Goal: Find specific page/section: Find specific page/section

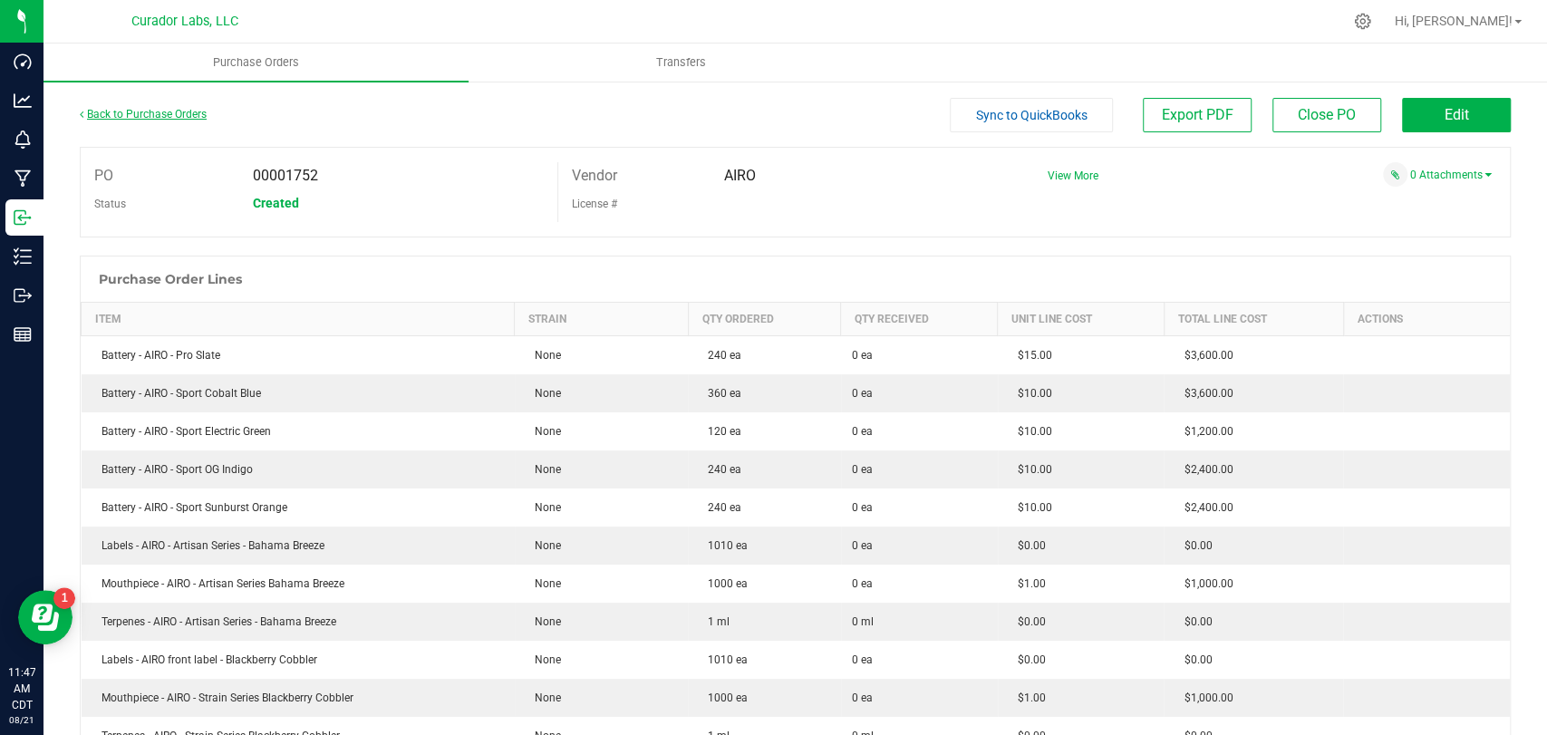
click at [187, 112] on link "Back to Purchase Orders" at bounding box center [143, 114] width 127 height 13
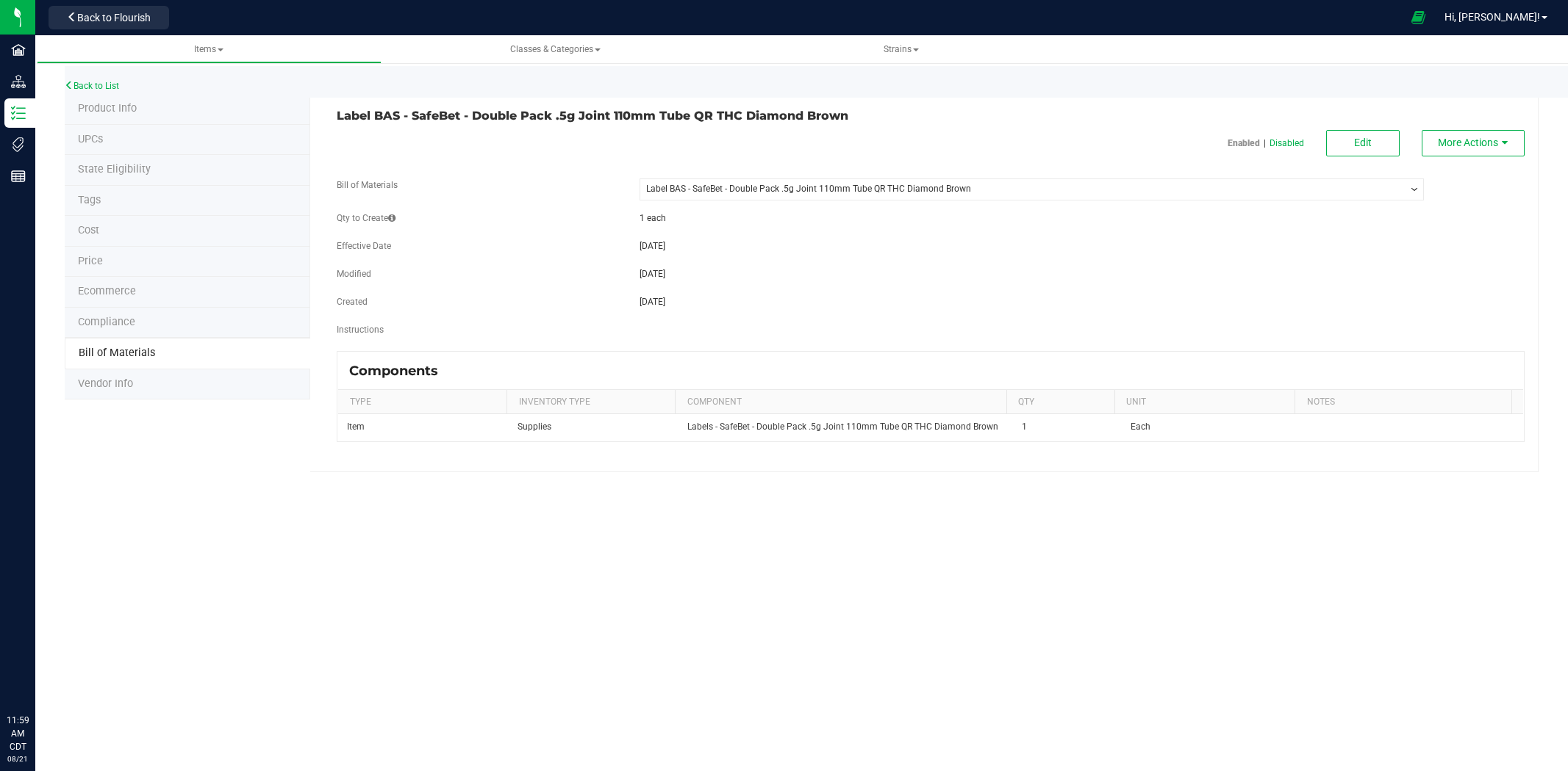
select select "1422"
